Goal: Task Accomplishment & Management: Manage account settings

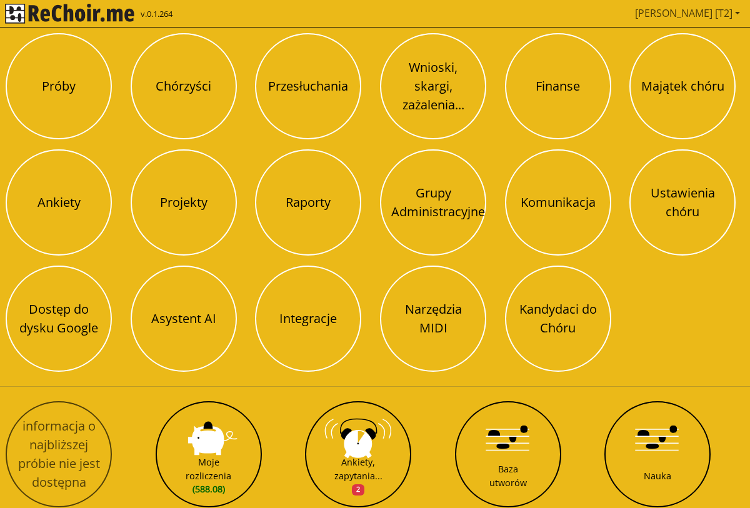
click at [717, 9] on link "[PERSON_NAME] [T2]" at bounding box center [687, 13] width 115 height 25
click at [678, 43] on link "Wyloguj" at bounding box center [670, 44] width 38 height 14
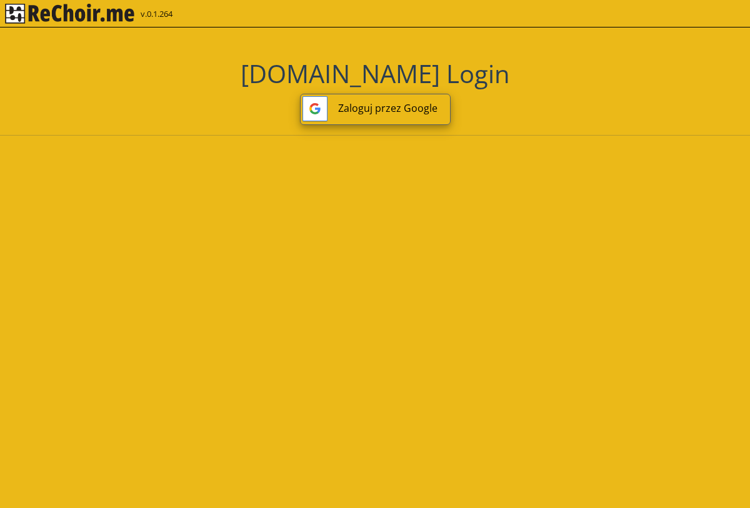
click at [399, 108] on button "Zaloguj przez Google" at bounding box center [375, 109] width 151 height 31
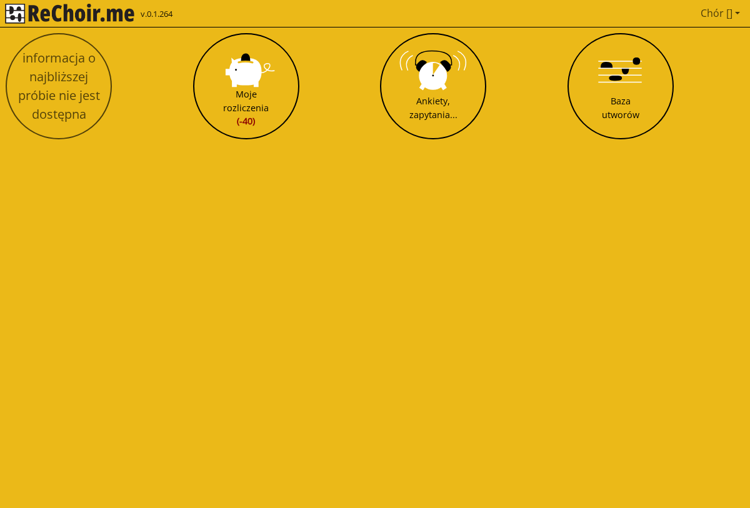
click at [710, 14] on link "Chór []" at bounding box center [720, 13] width 49 height 25
click at [666, 39] on link "Wyloguj" at bounding box center [670, 44] width 38 height 14
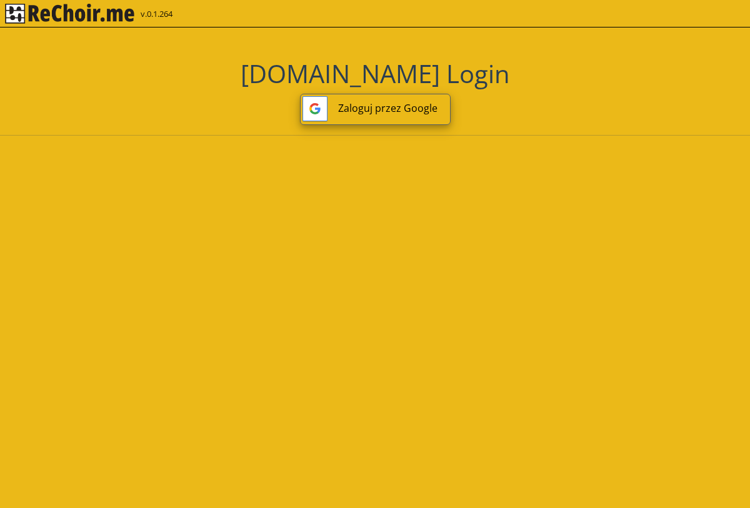
click at [408, 113] on button "Zaloguj przez Google" at bounding box center [375, 109] width 151 height 31
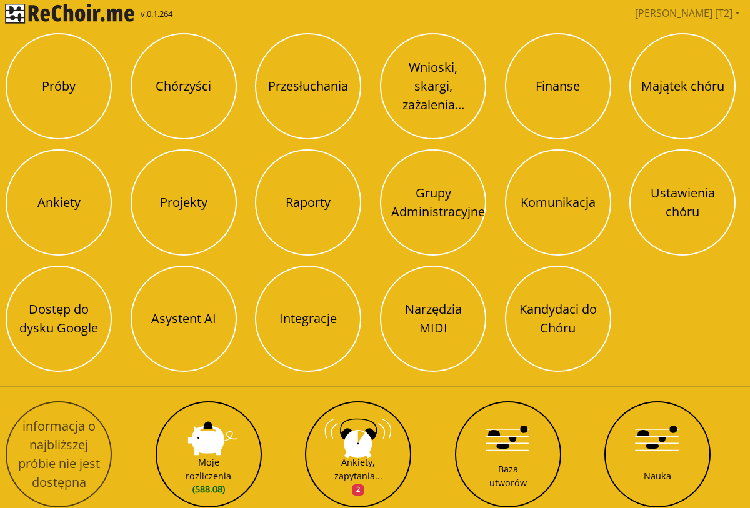
click at [490, 183] on div "Próby Chórzyści Przesłuchania Wnioski, skargi, zażalenia... Finanse Majątek chó…" at bounding box center [375, 203] width 748 height 348
